Goal: Register for event/course

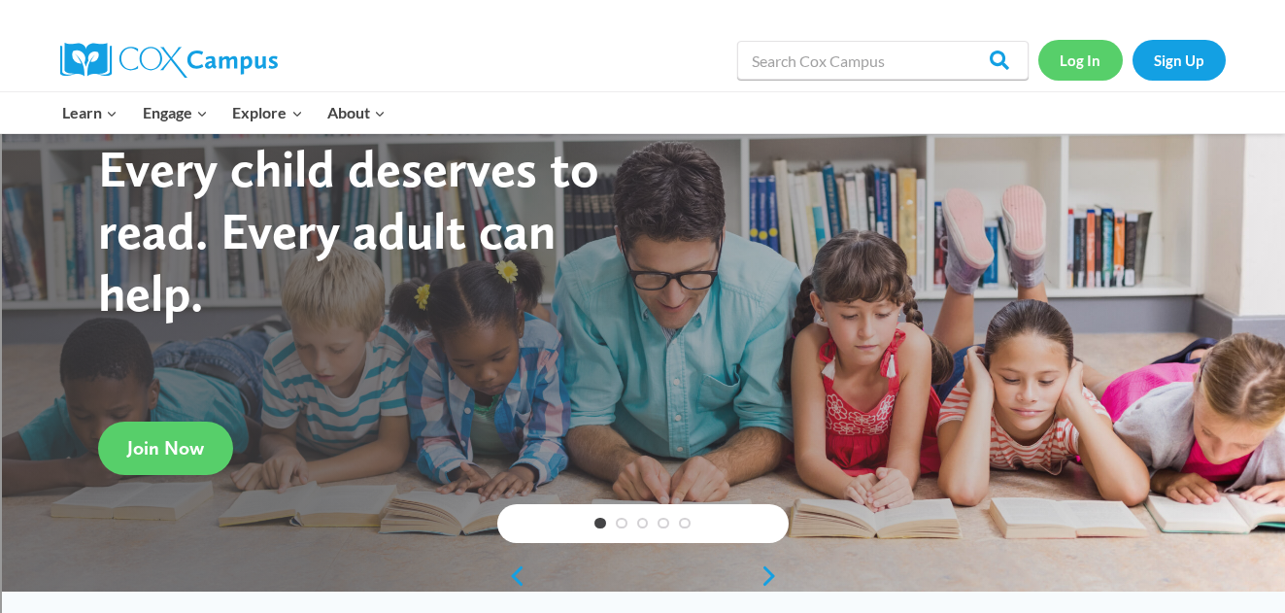
click at [1095, 63] on link "Log In" at bounding box center [1080, 60] width 84 height 40
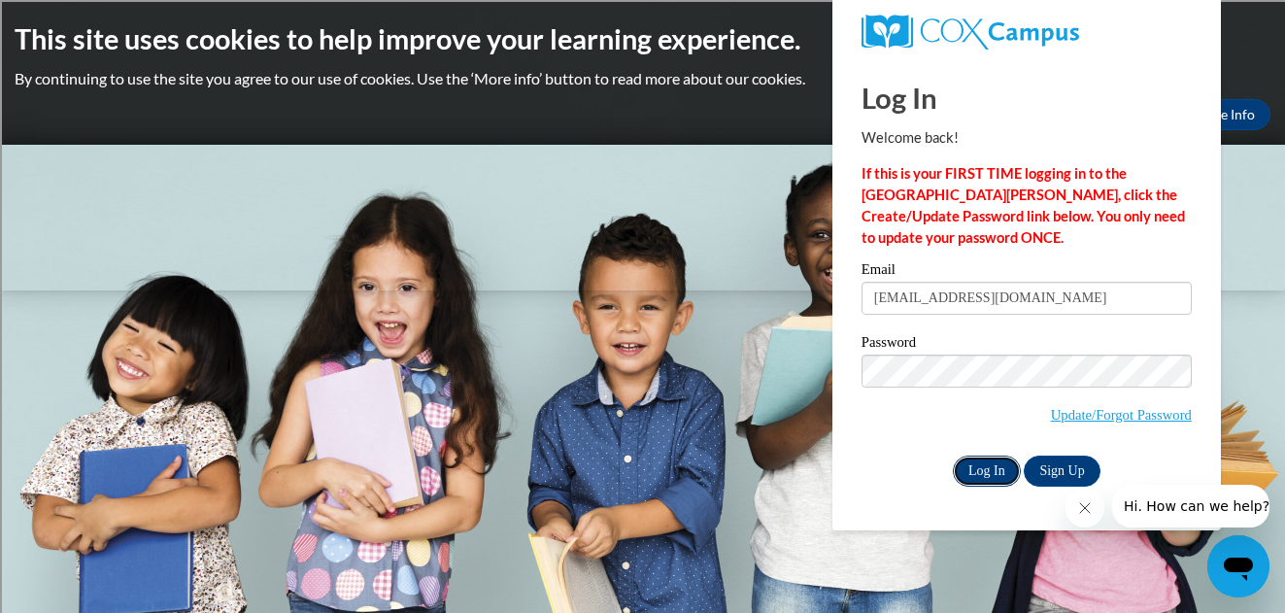
click at [985, 469] on input "Log In" at bounding box center [987, 470] width 68 height 31
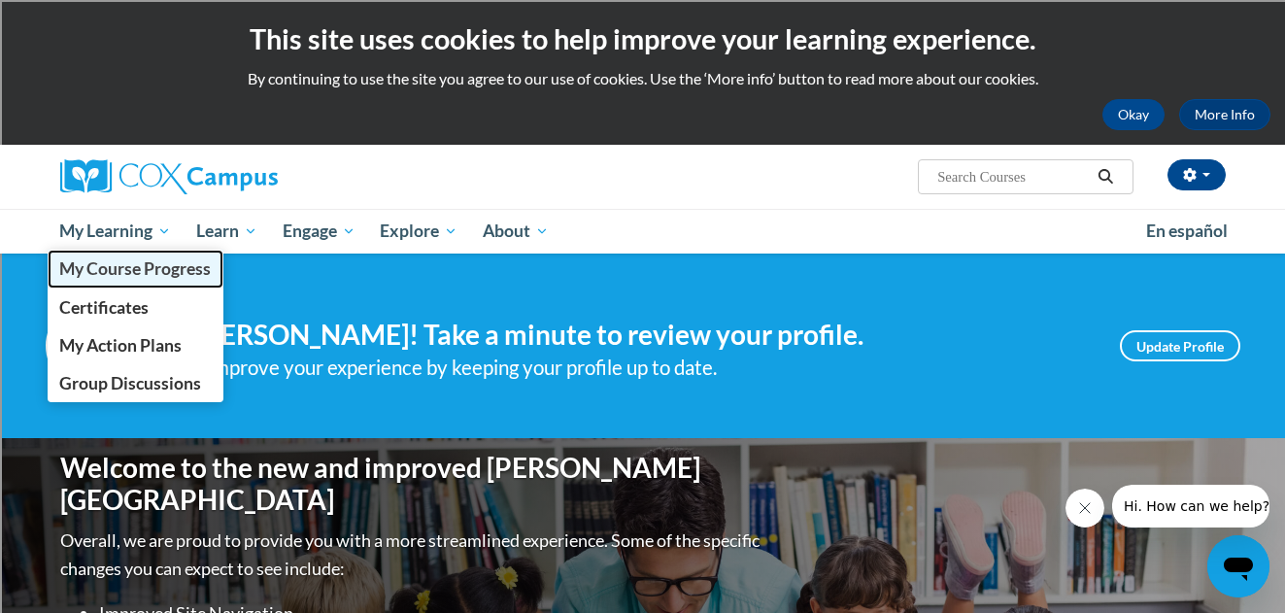
click at [153, 270] on span "My Course Progress" at bounding box center [134, 268] width 151 height 20
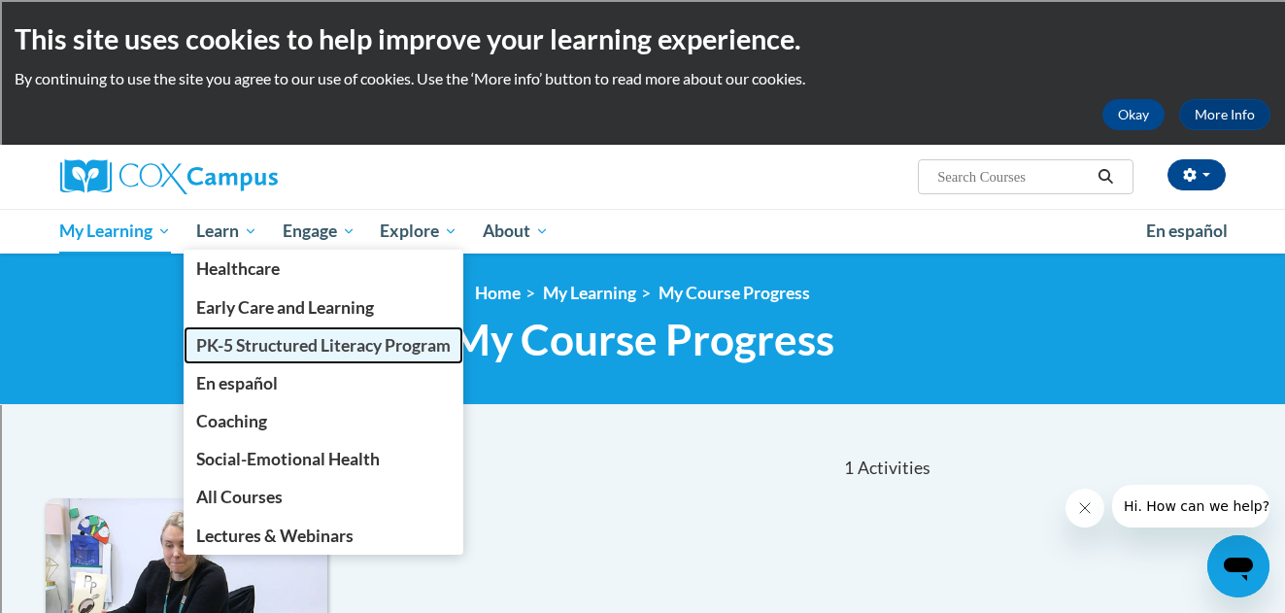
click at [257, 355] on link "PK-5 Structured Literacy Program" at bounding box center [324, 345] width 280 height 38
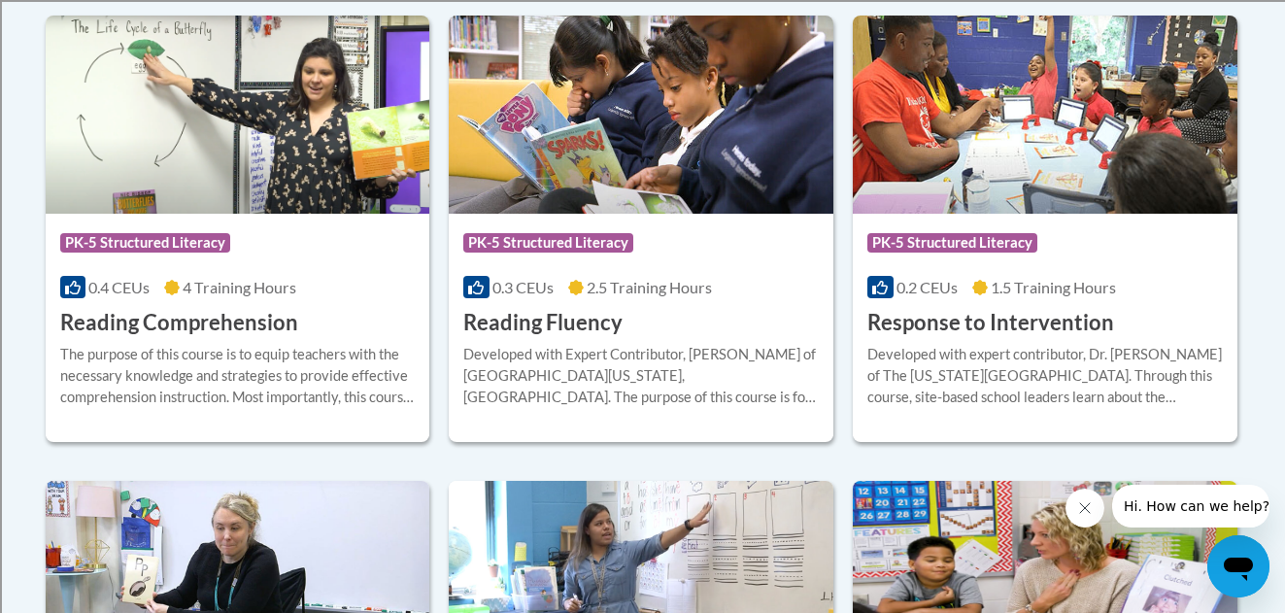
scroll to position [1871, 0]
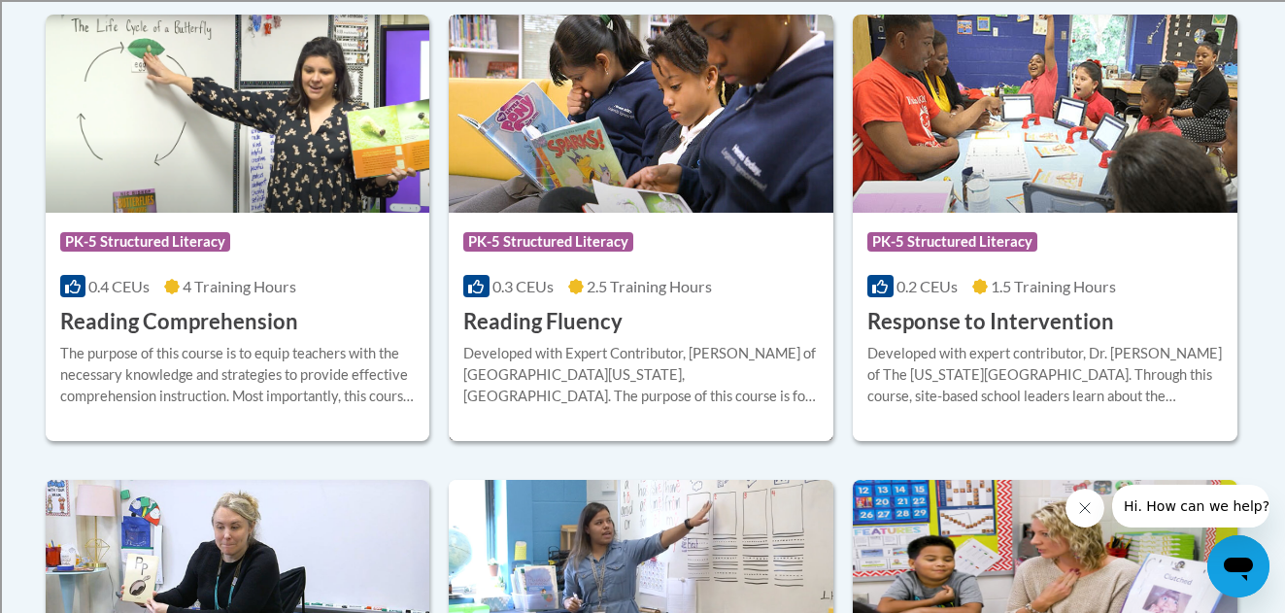
click at [597, 320] on h3 "Reading Fluency" at bounding box center [542, 322] width 159 height 30
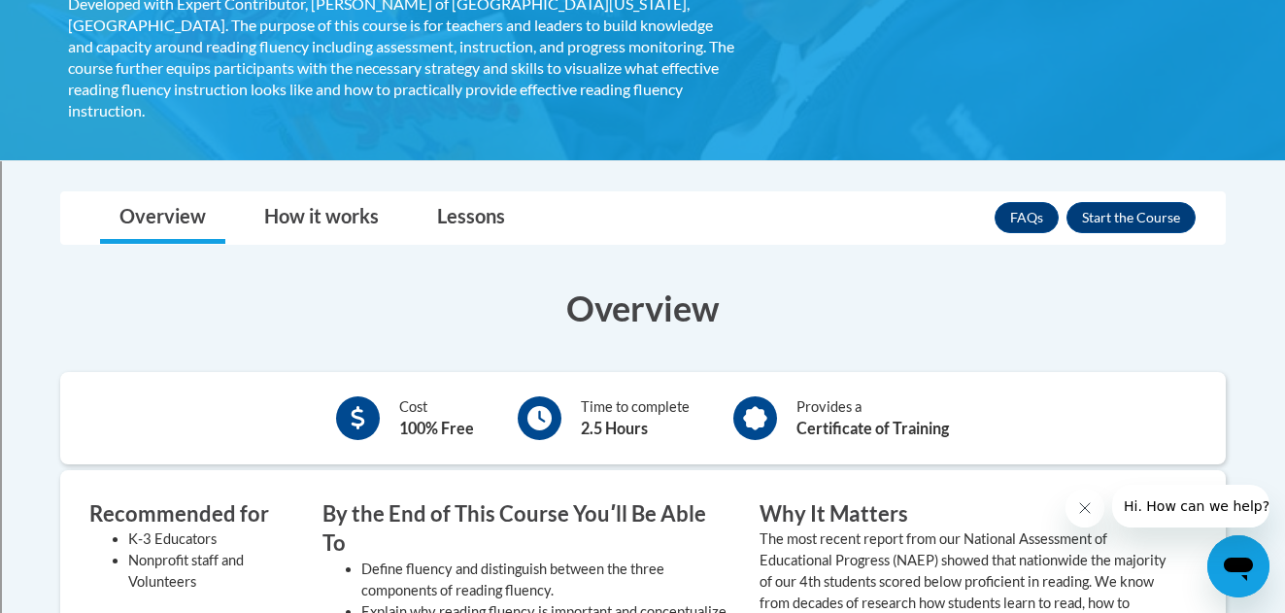
scroll to position [446, 0]
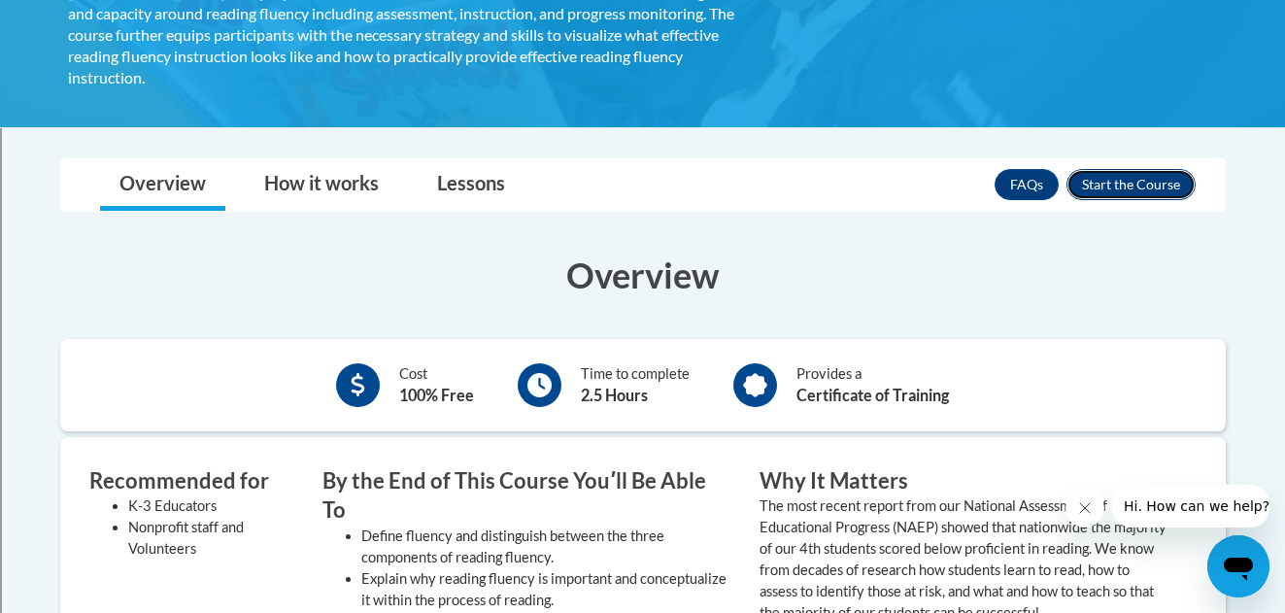
click at [1109, 169] on button "Enroll" at bounding box center [1130, 184] width 129 height 31
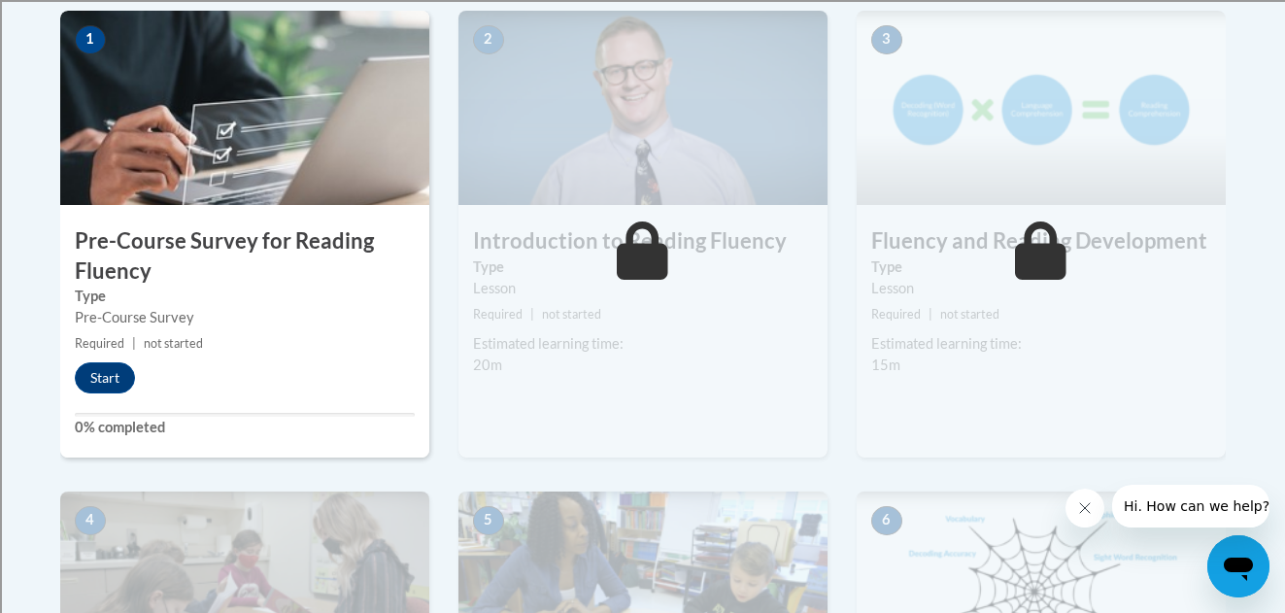
scroll to position [656, 0]
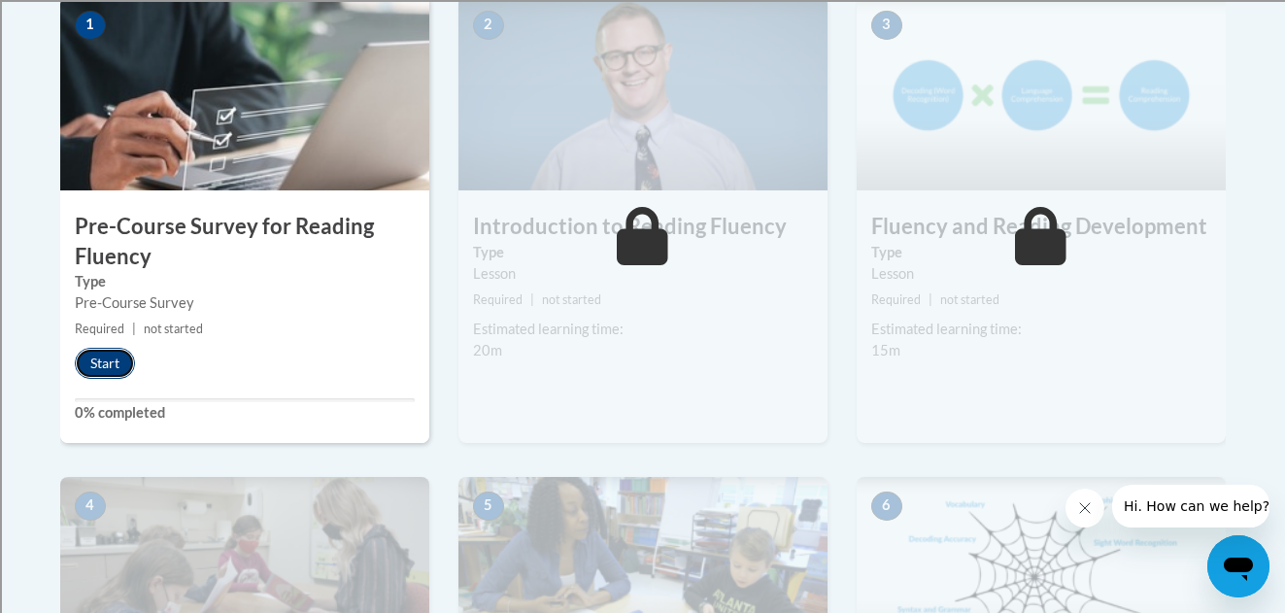
click at [106, 360] on button "Start" at bounding box center [105, 363] width 60 height 31
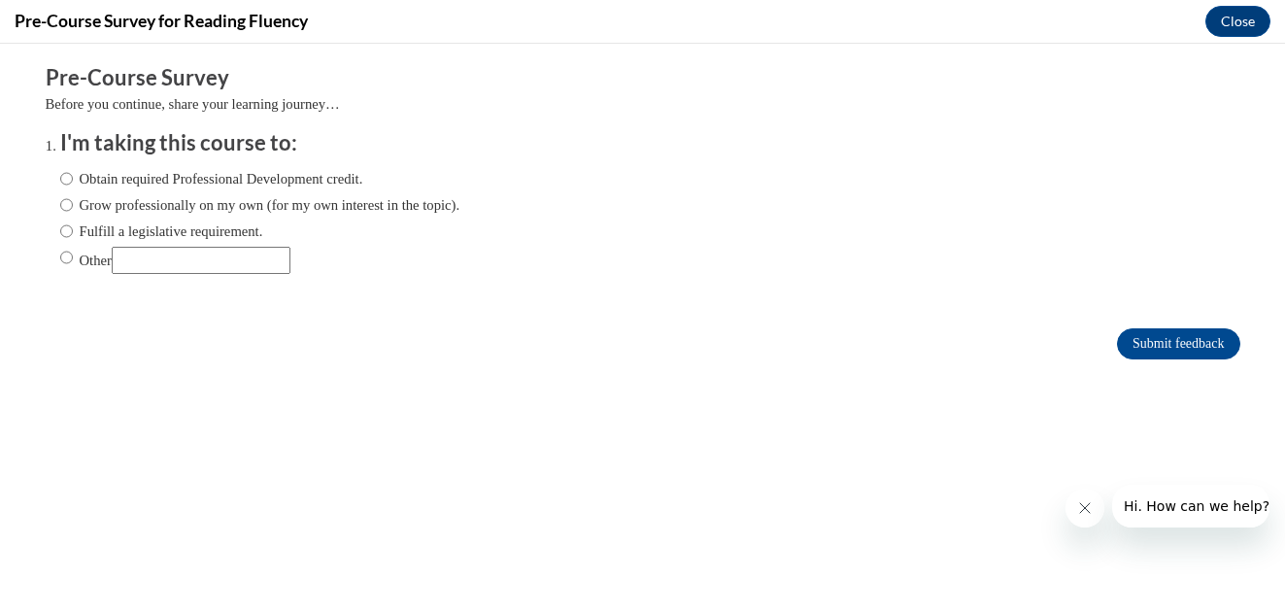
scroll to position [0, 0]
click at [66, 178] on input "Obtain required Professional Development credit." at bounding box center [66, 178] width 13 height 21
radio input "true"
click at [1142, 336] on input "Submit feedback" at bounding box center [1178, 343] width 122 height 31
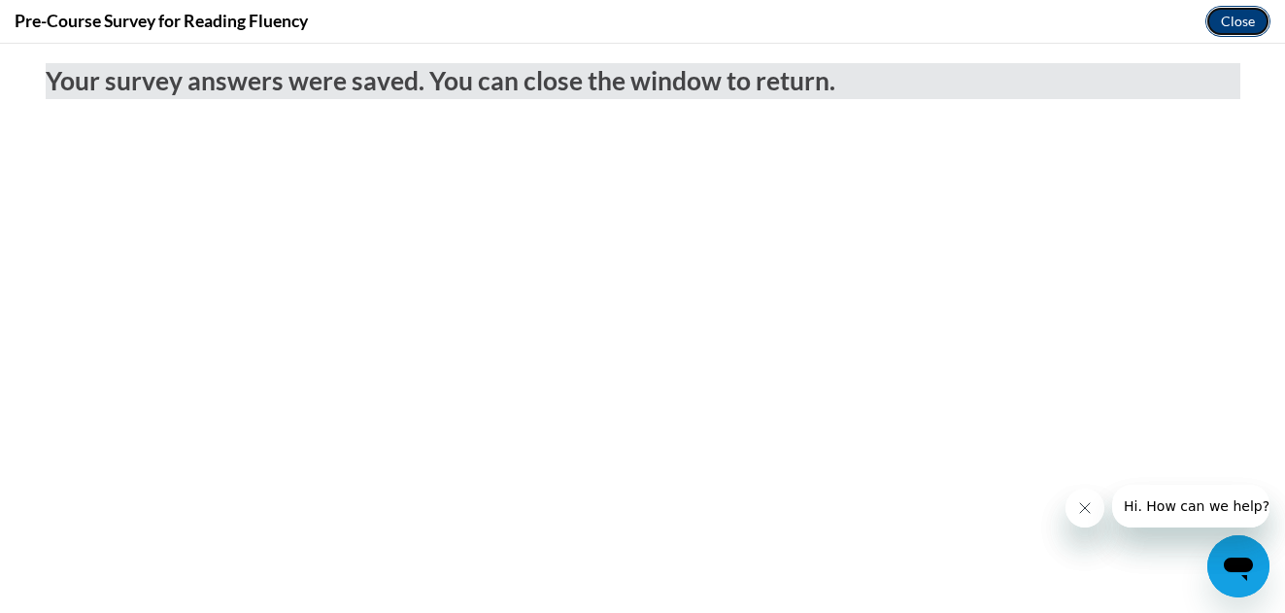
click at [1227, 21] on button "Close" at bounding box center [1237, 21] width 65 height 31
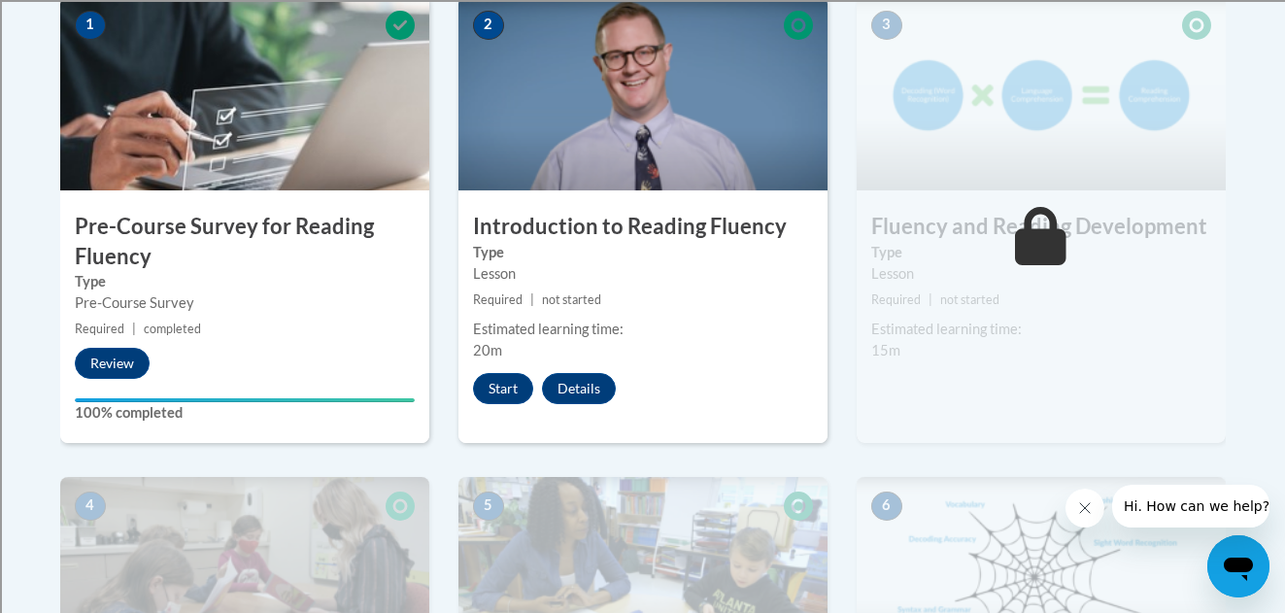
click at [203, 221] on h3 "Pre-Course Survey for Reading Fluency" at bounding box center [244, 242] width 369 height 60
click at [503, 382] on button "Start" at bounding box center [503, 388] width 60 height 31
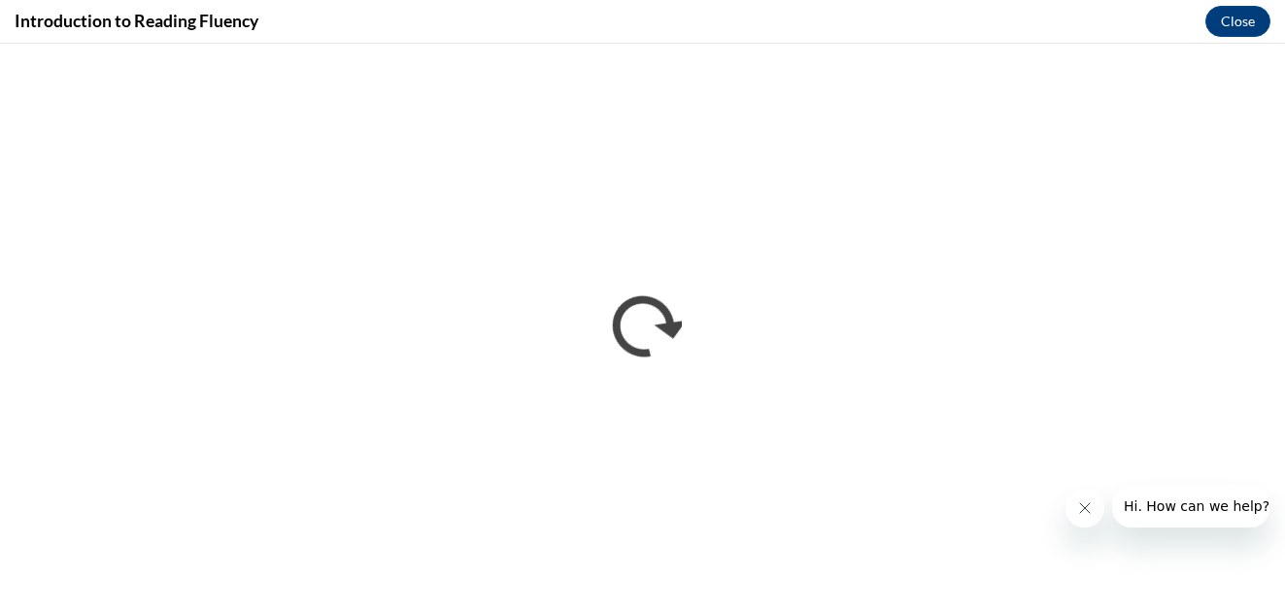
click at [1085, 506] on icon "Close message from company" at bounding box center [1085, 508] width 16 height 16
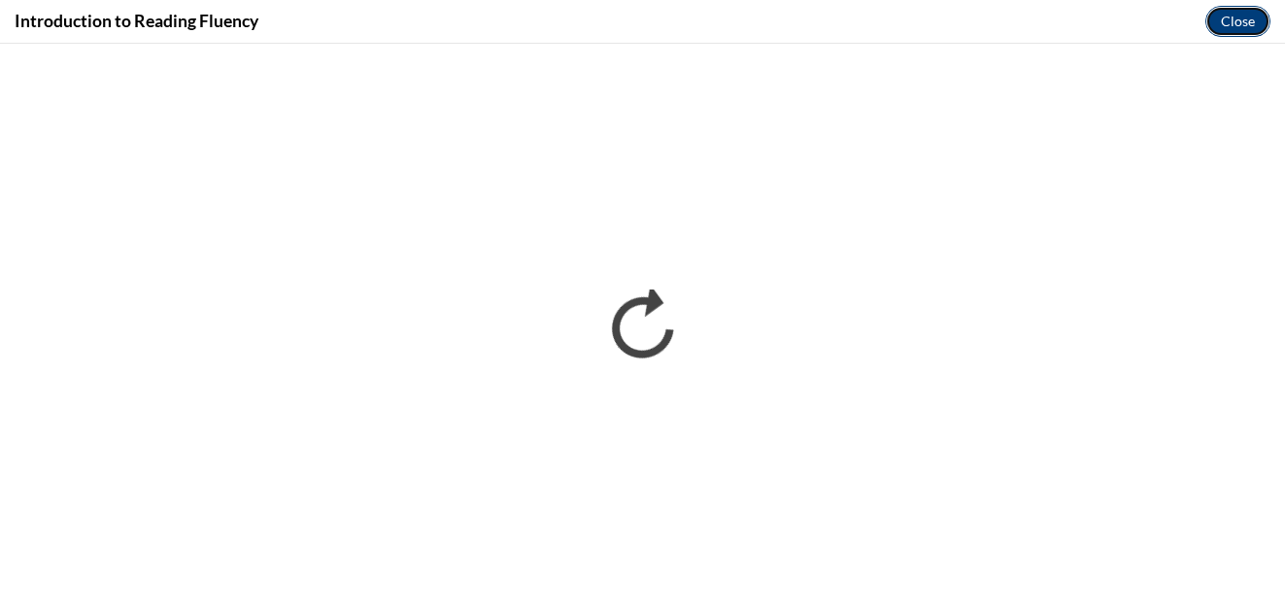
click at [1234, 18] on button "Close" at bounding box center [1237, 21] width 65 height 31
